Goal: Task Accomplishment & Management: Manage account settings

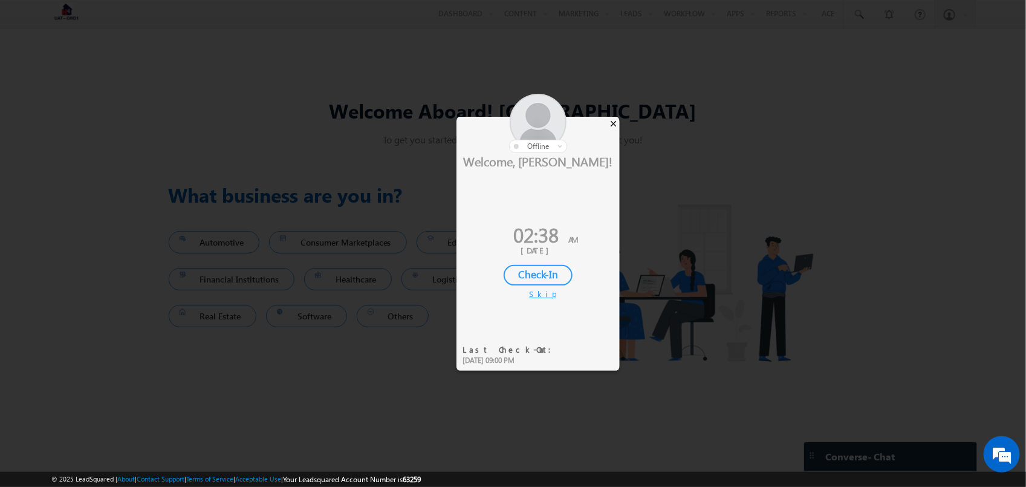
click at [617, 120] on div "×" at bounding box center [613, 123] width 13 height 13
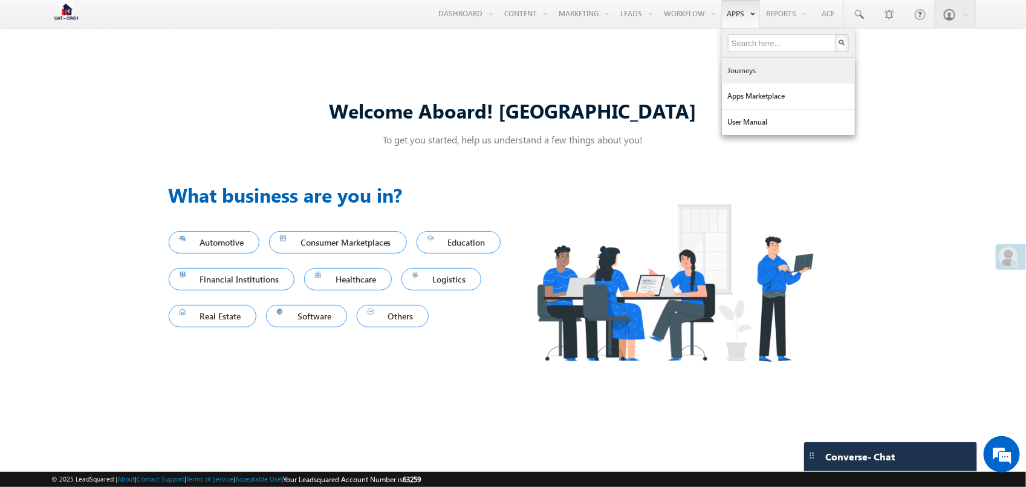
click at [742, 67] on link "Journeys" at bounding box center [788, 70] width 133 height 25
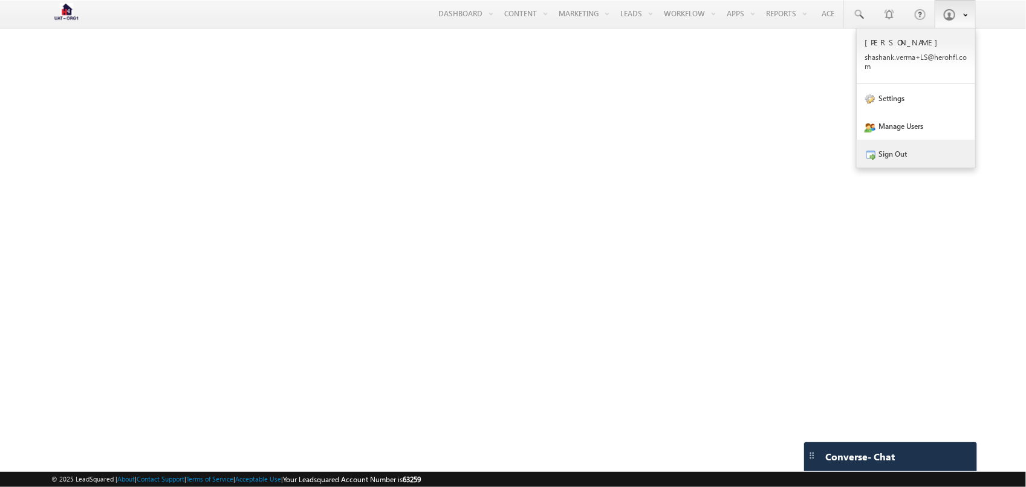
click at [913, 160] on link "Sign Out" at bounding box center [916, 154] width 118 height 28
